Goal: Task Accomplishment & Management: Manage account settings

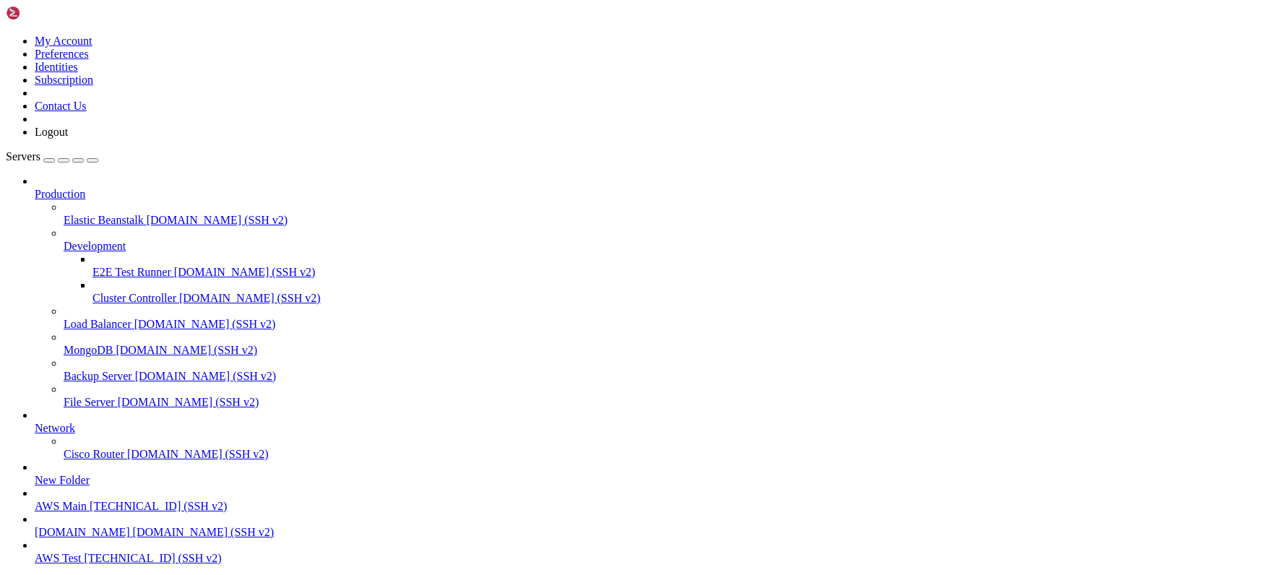
scroll to position [85, 0]
click at [124, 526] on span "[DOMAIN_NAME]" at bounding box center [82, 532] width 95 height 12
click at [133, 526] on span "[DOMAIN_NAME] (SSH v2)" at bounding box center [204, 532] width 142 height 12
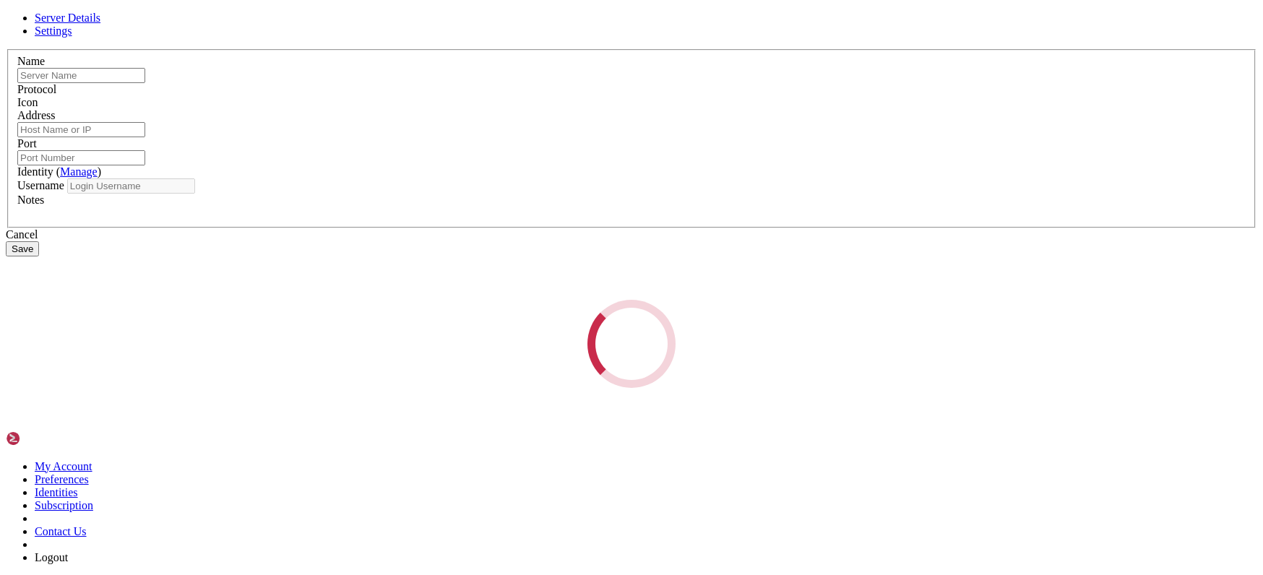
type input "[DOMAIN_NAME]"
type input "6000"
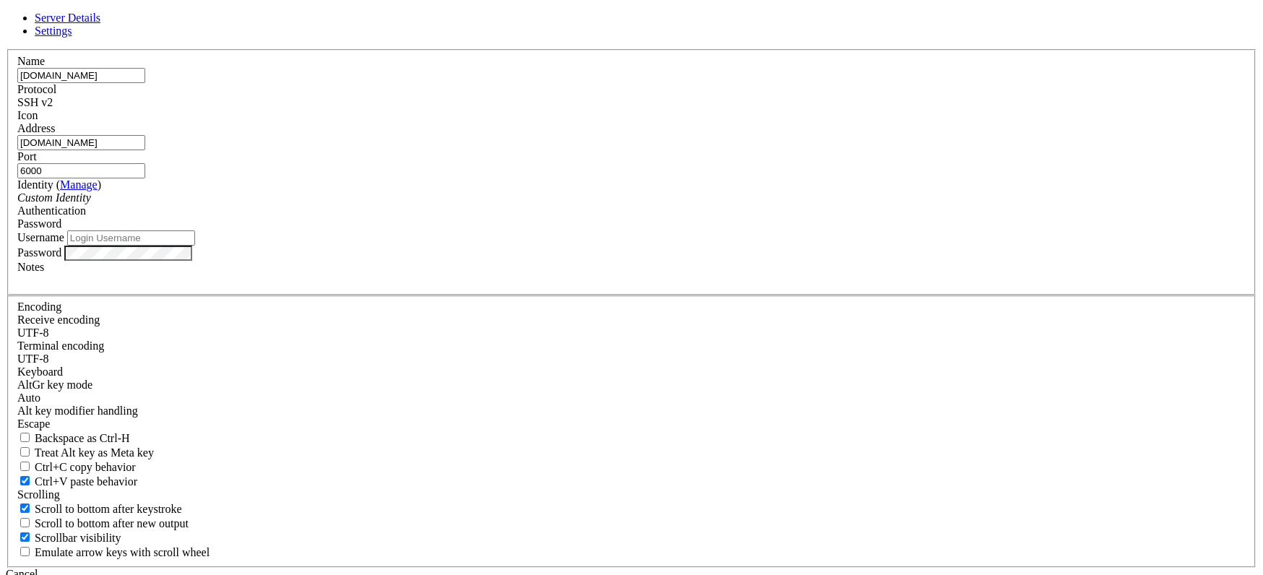
type input "ubuntu"
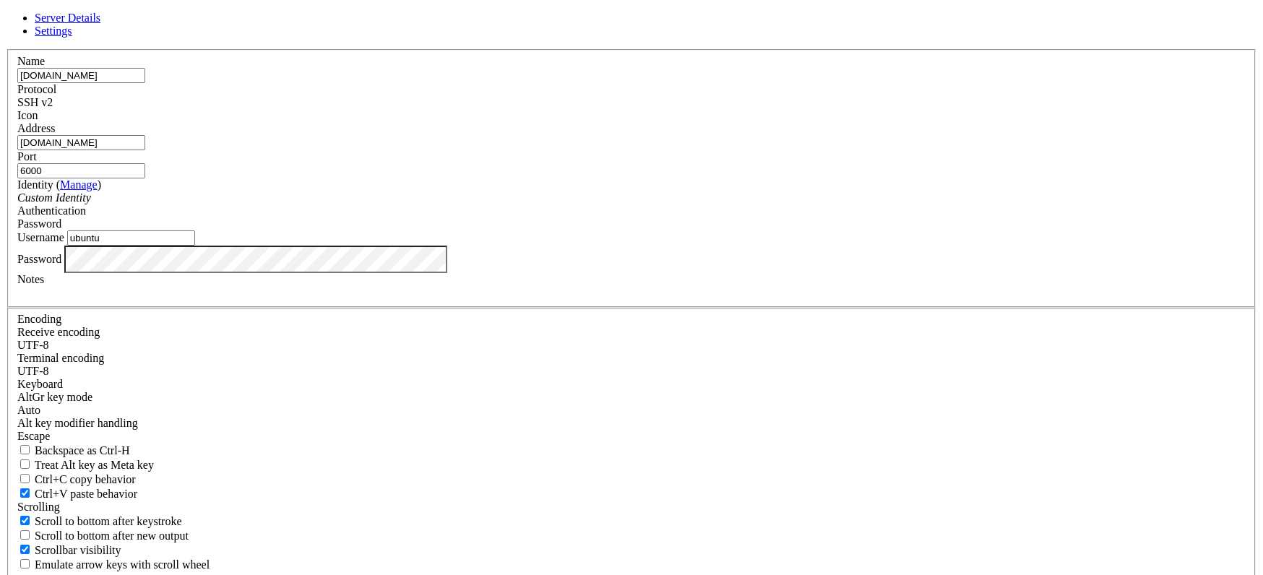
drag, startPoint x: 576, startPoint y: 152, endPoint x: 386, endPoint y: 170, distance: 190.8
click at [392, 150] on div "Server Details Settings Name tcbftp.dynamic-dns.net Protocol SSH v2 Icon" at bounding box center [631, 310] width 1251 height 597
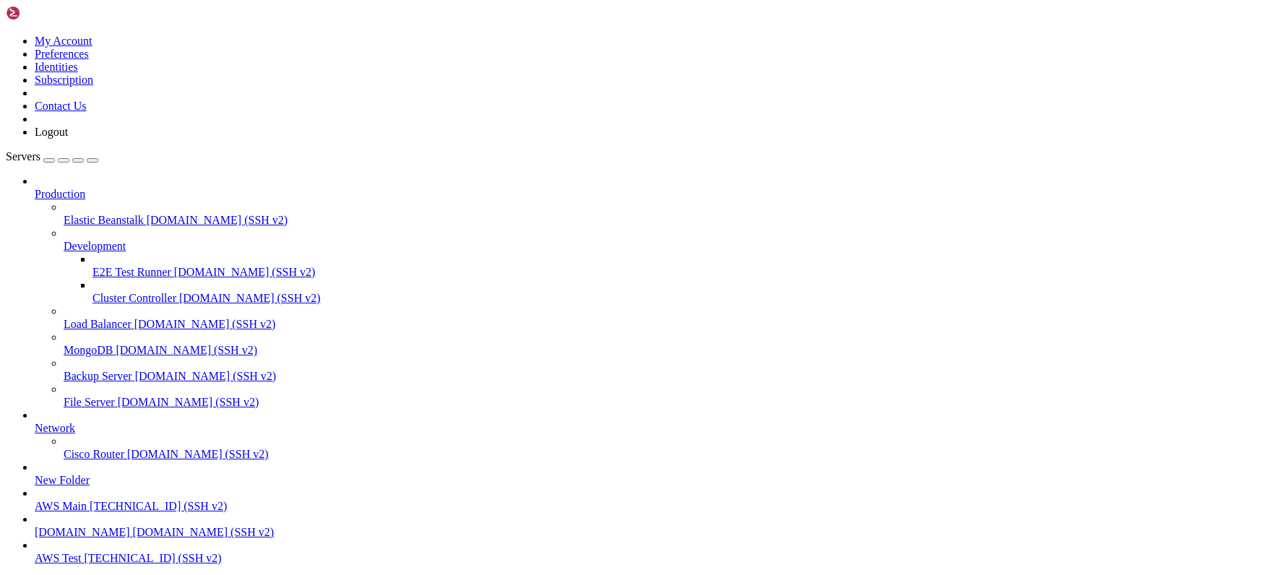
click at [90, 526] on span "[DOMAIN_NAME]" at bounding box center [82, 532] width 95 height 12
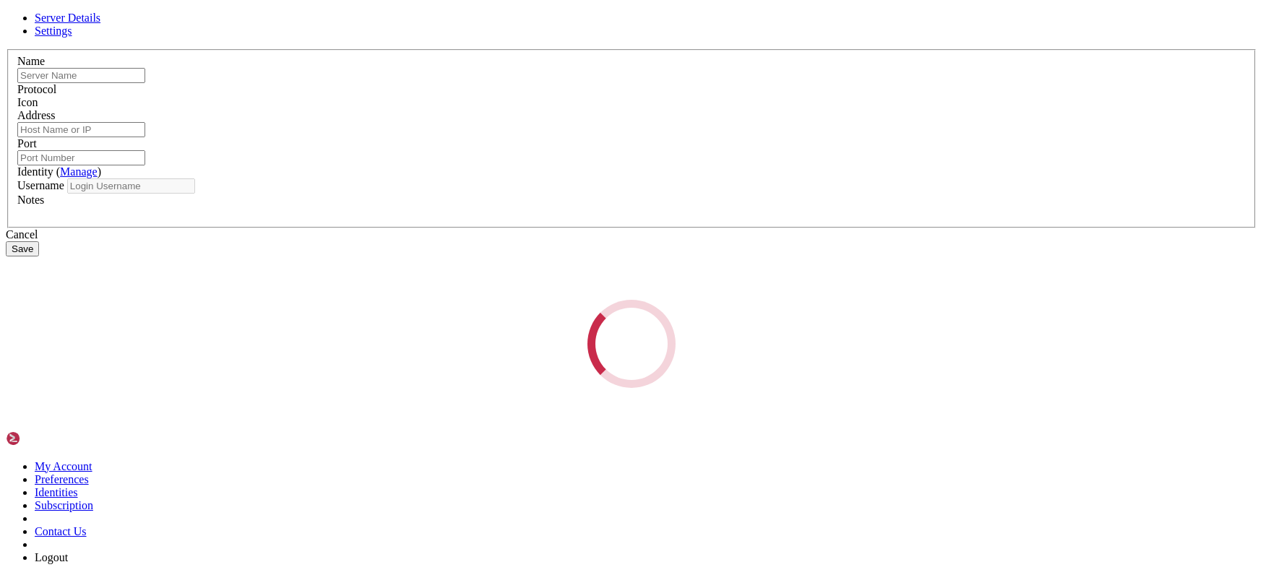
type input "[DOMAIN_NAME]"
type input "6000"
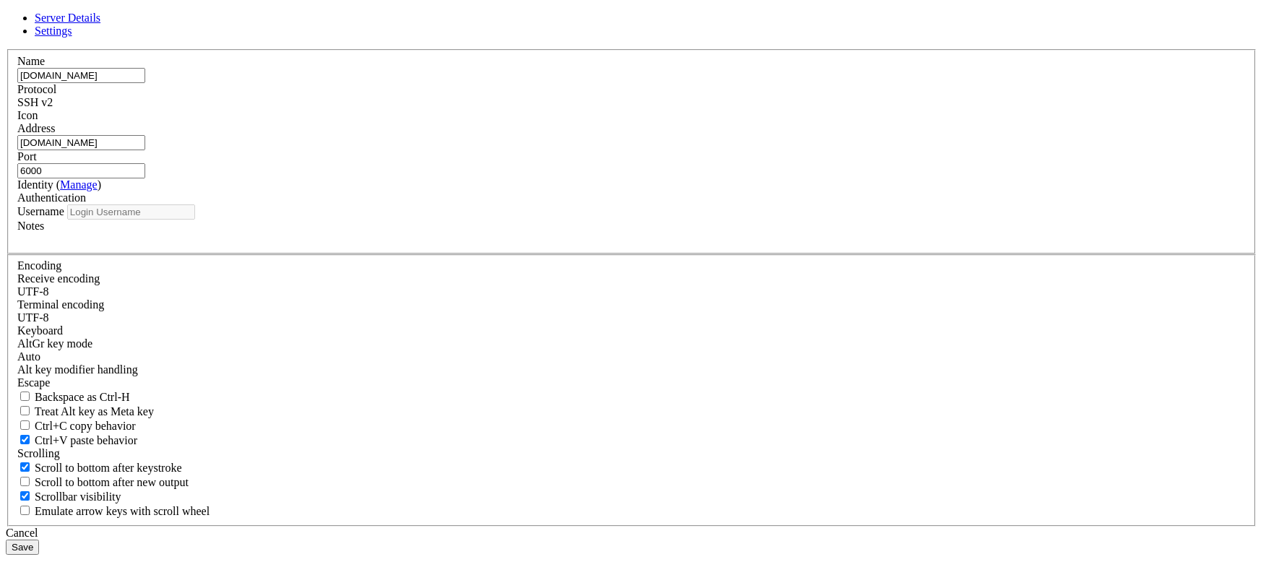
type input "ubuntu"
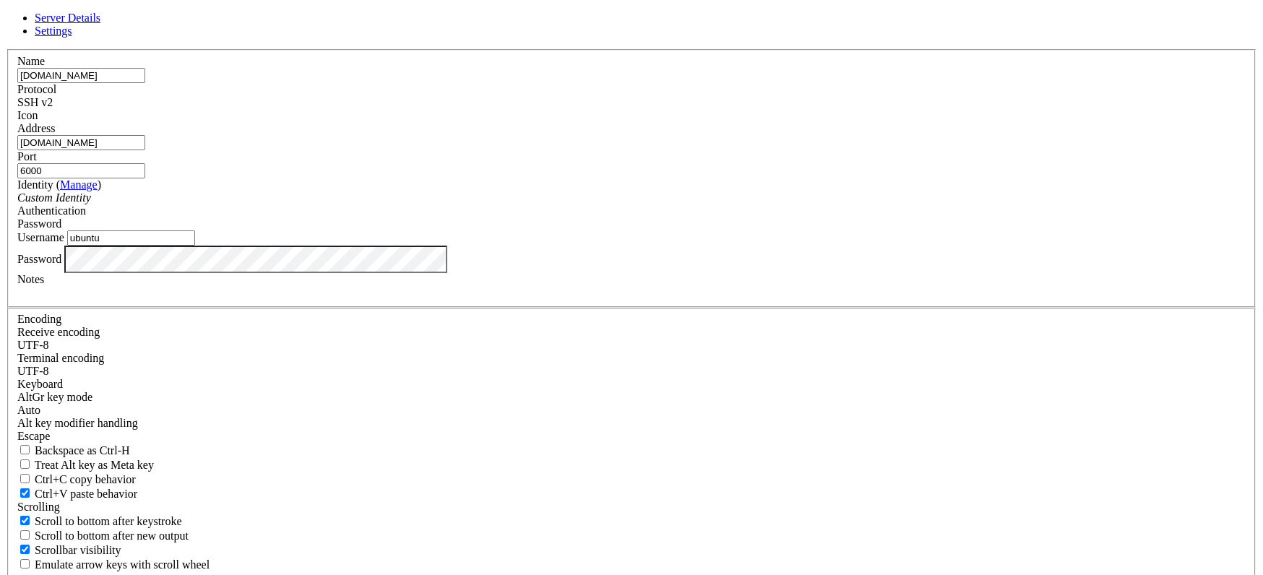
click at [360, 371] on div "Server Details Settings Name tcbftp.dynamic-dns.net Protocol SSH v2 Icon" at bounding box center [631, 310] width 1251 height 597
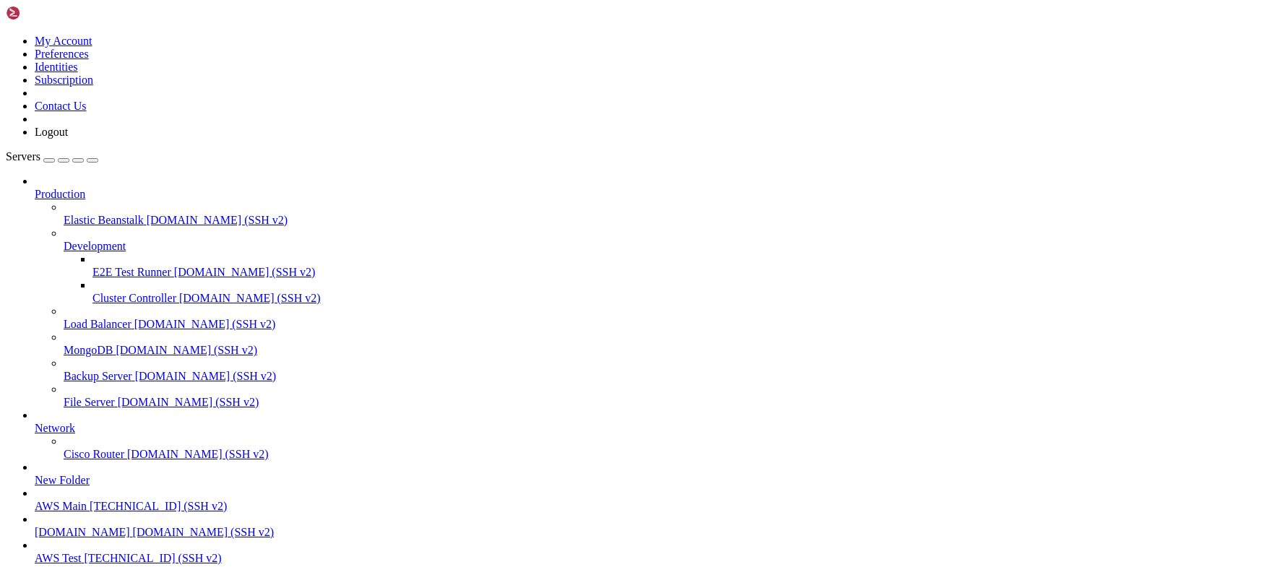
click at [133, 526] on span "[DOMAIN_NAME] (SSH v2)" at bounding box center [204, 532] width 142 height 12
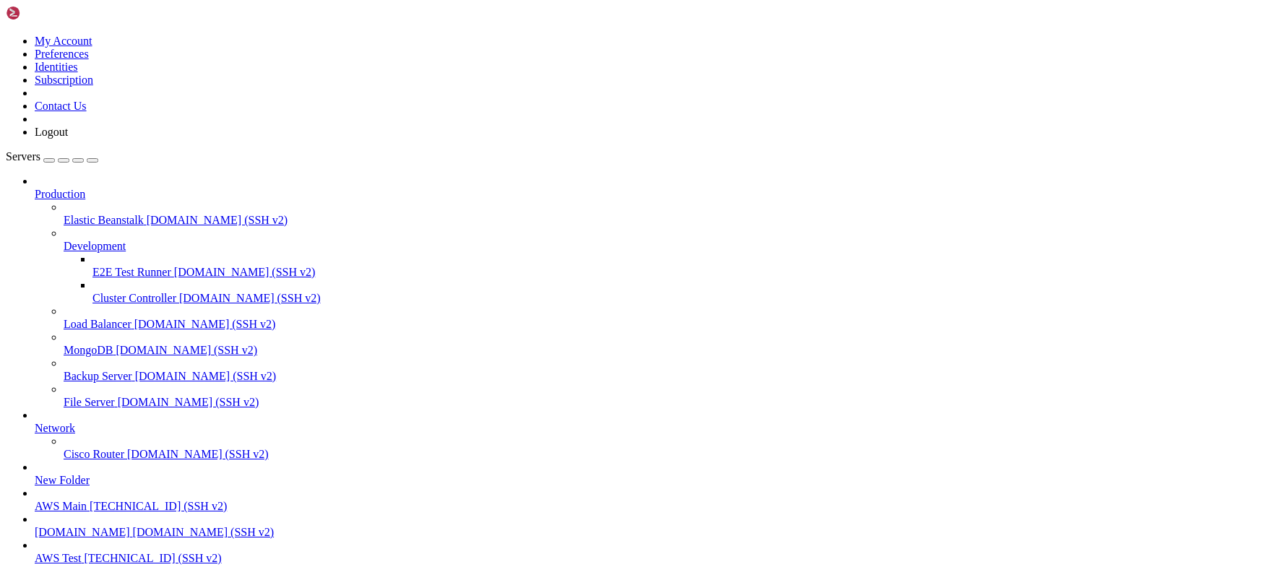
click at [58, 526] on span "[DOMAIN_NAME]" at bounding box center [82, 532] width 95 height 12
click at [105, 526] on span "[DOMAIN_NAME]" at bounding box center [82, 532] width 95 height 12
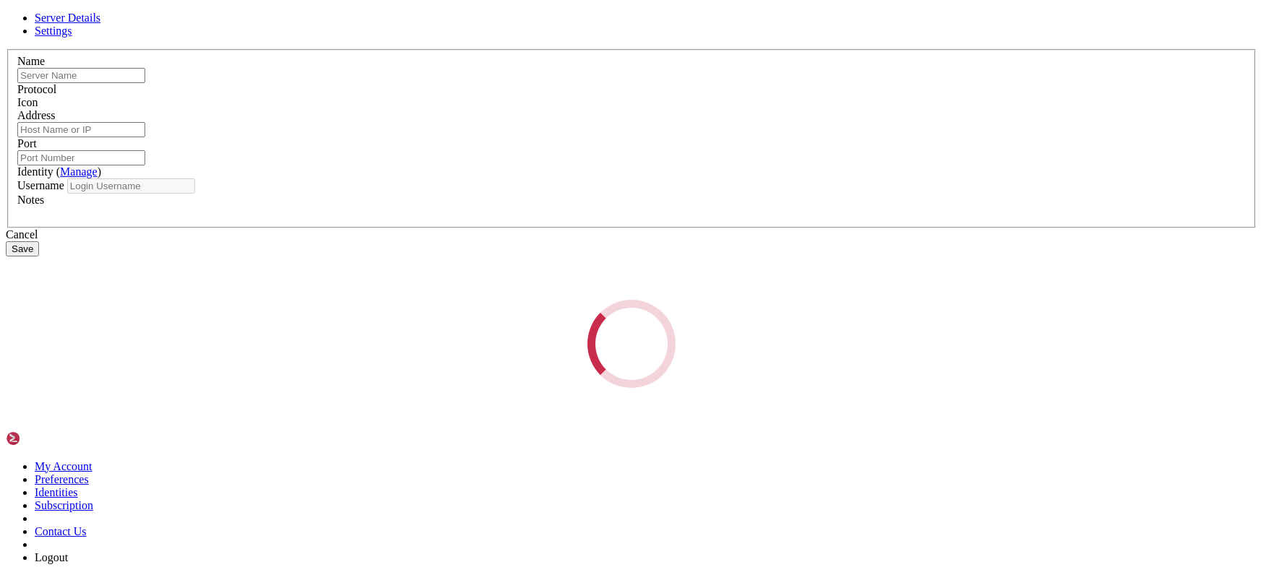
type input "[DOMAIN_NAME]"
type input "6000"
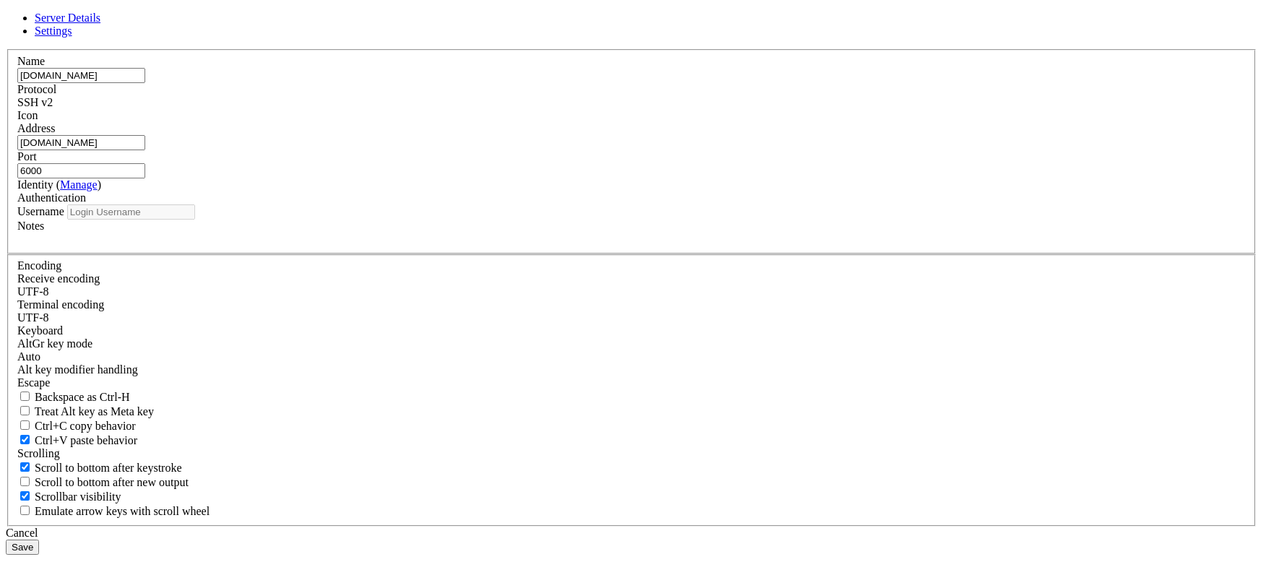
type input "ubuntu"
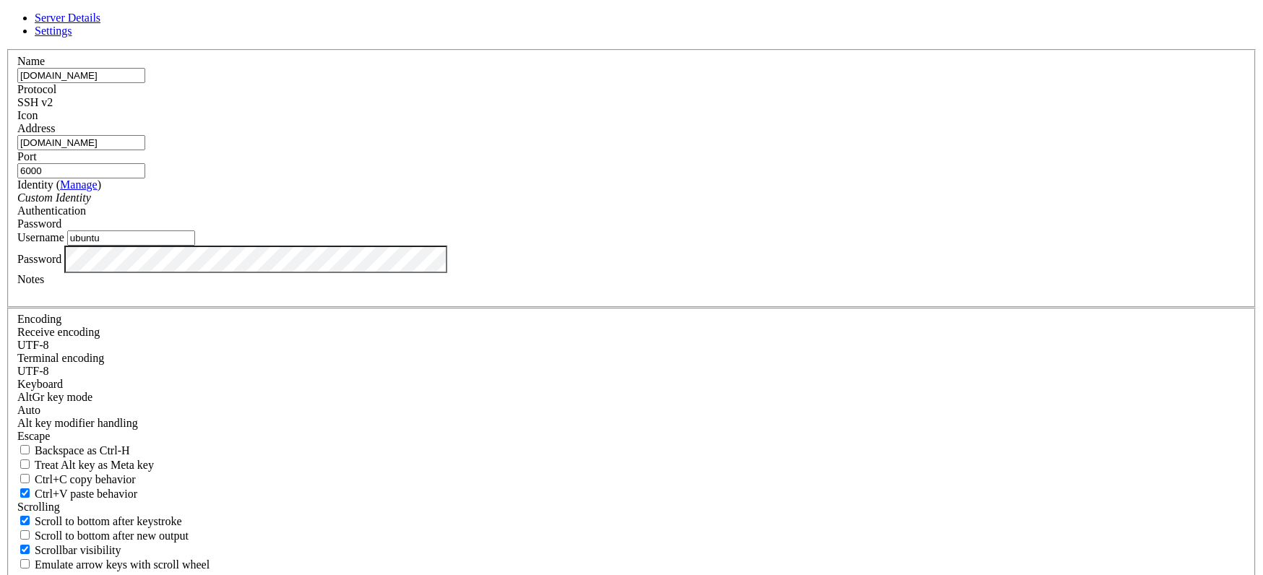
click at [349, 369] on div "Server Details Settings Name tcbftp.dynamic-dns.net Protocol SSH v2 Icon" at bounding box center [631, 310] width 1251 height 597
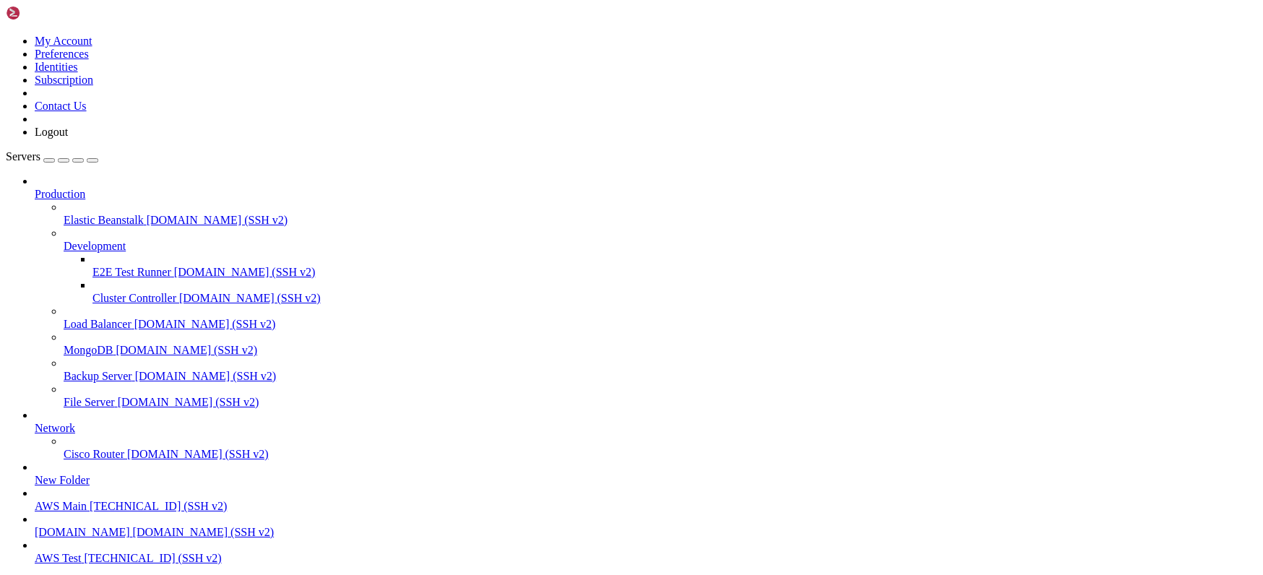
click at [61, 526] on span "[DOMAIN_NAME]" at bounding box center [82, 532] width 95 height 12
click at [108, 526] on span "[DOMAIN_NAME]" at bounding box center [82, 532] width 95 height 12
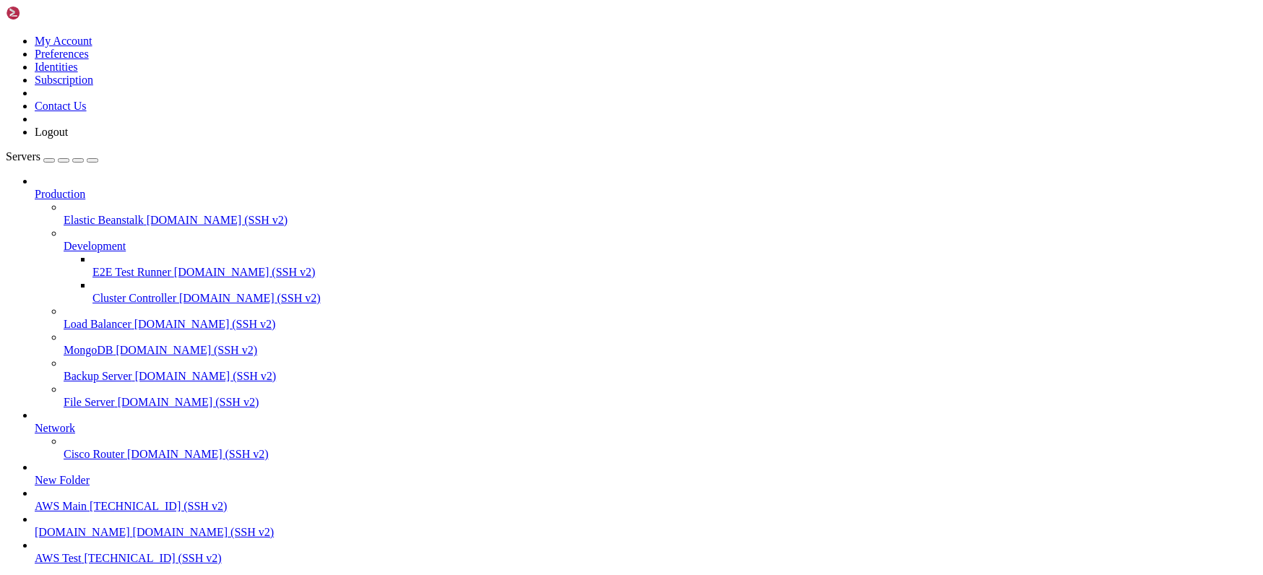
scroll to position [0, 0]
